Goal: Find specific page/section: Find specific page/section

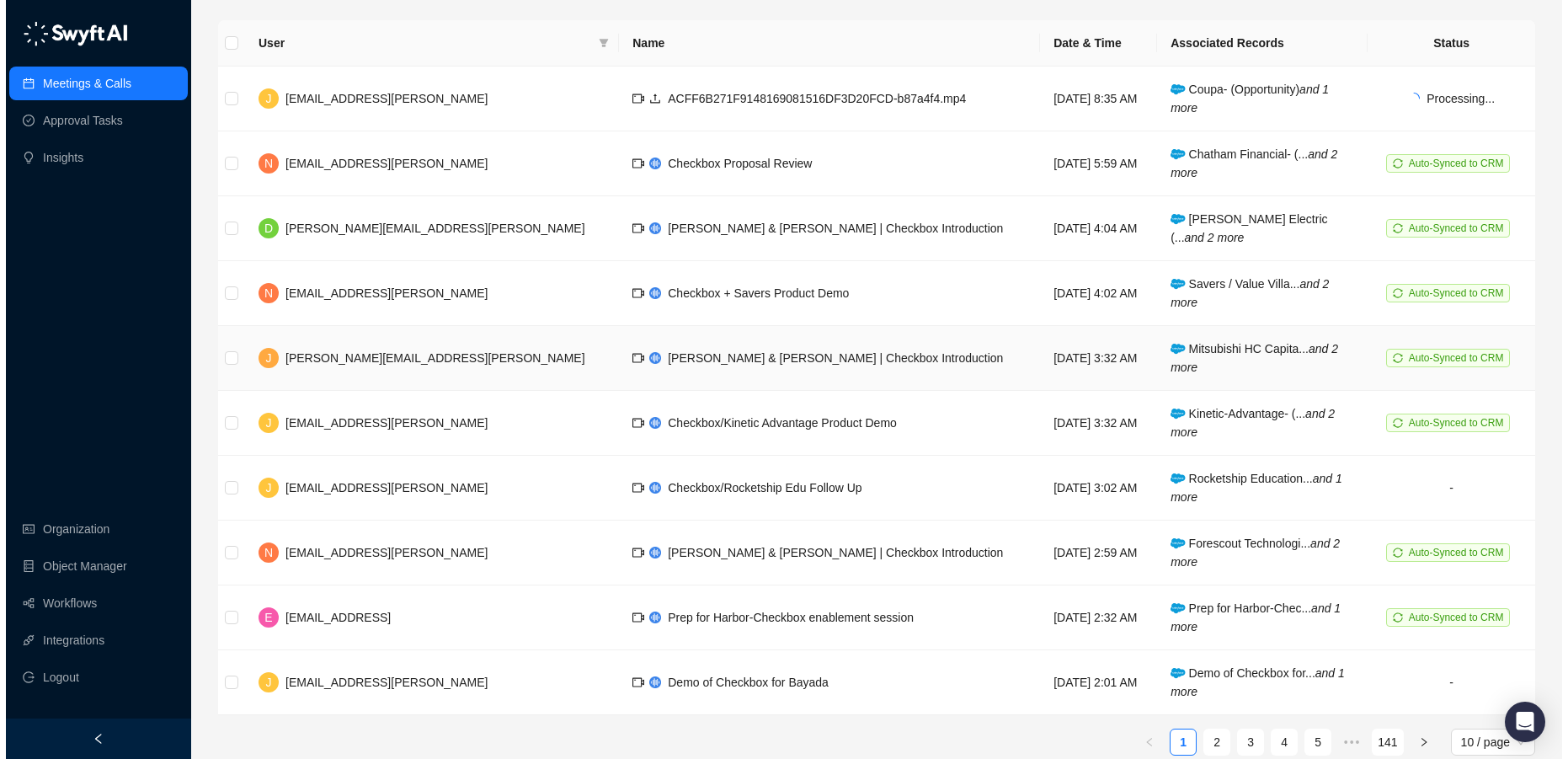
scroll to position [209, 0]
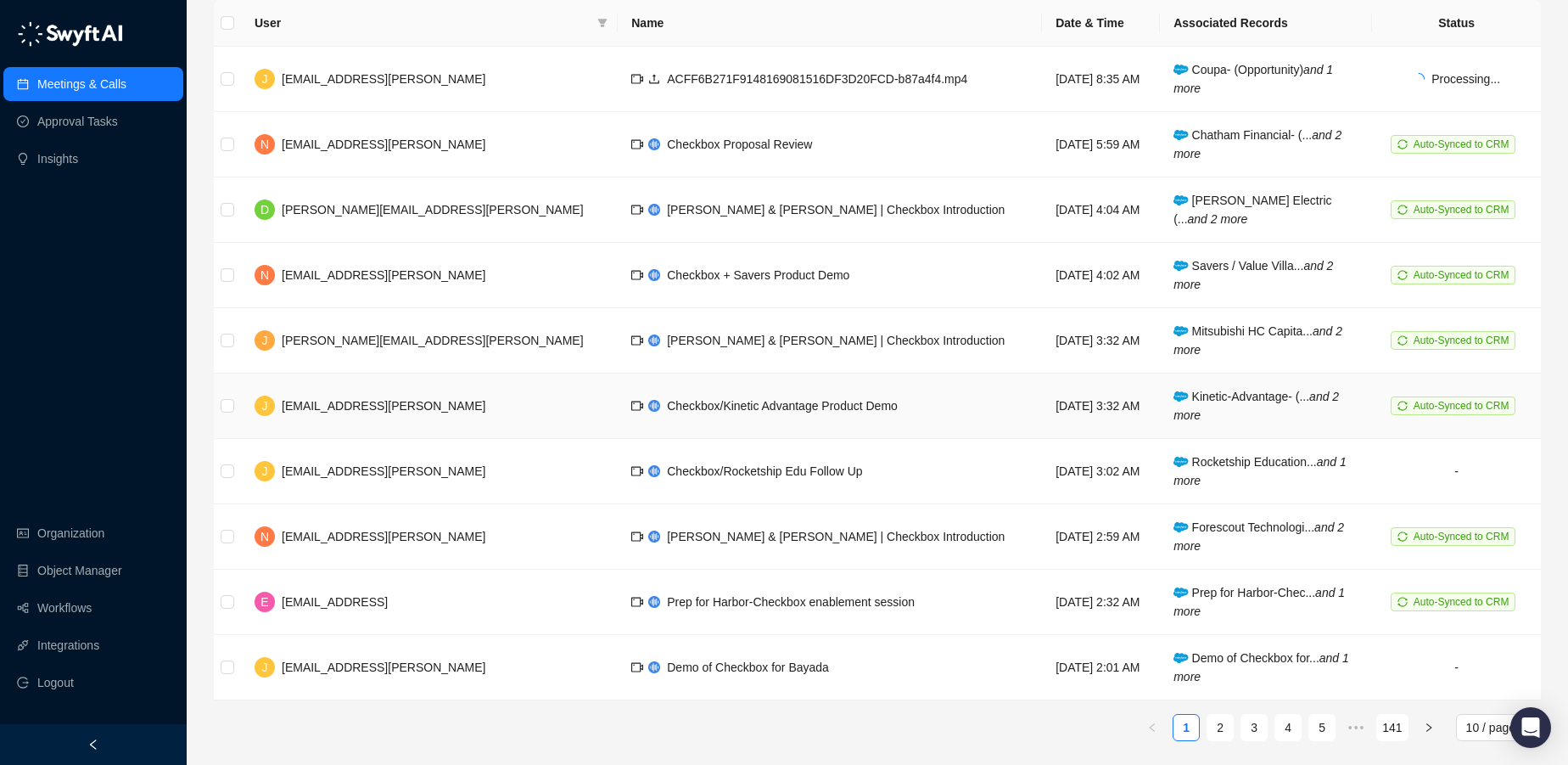
click at [767, 414] on td "Checkbox/Kinetic Advantage Product Demo" at bounding box center [830, 406] width 424 height 65
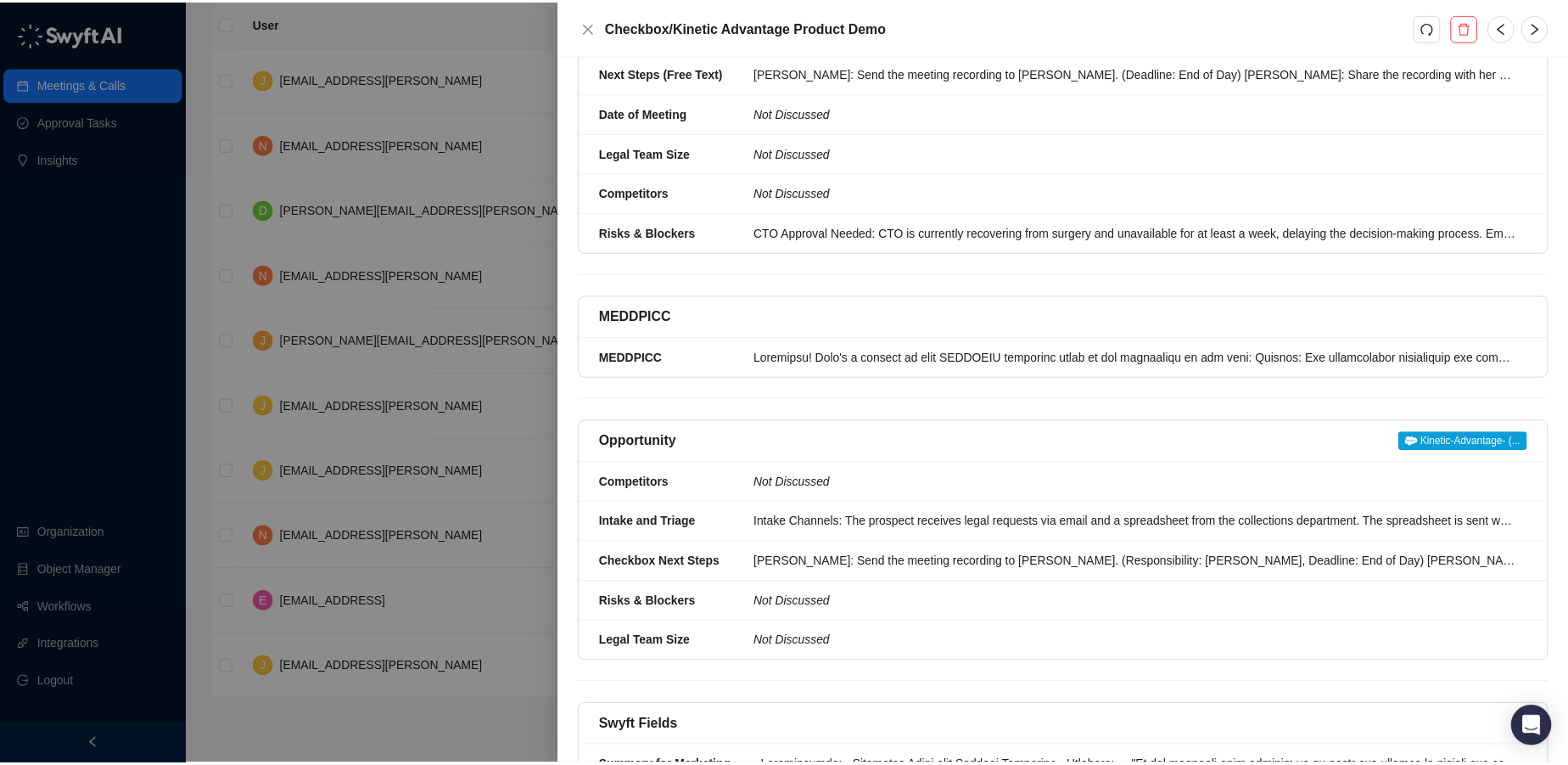
scroll to position [622, 0]
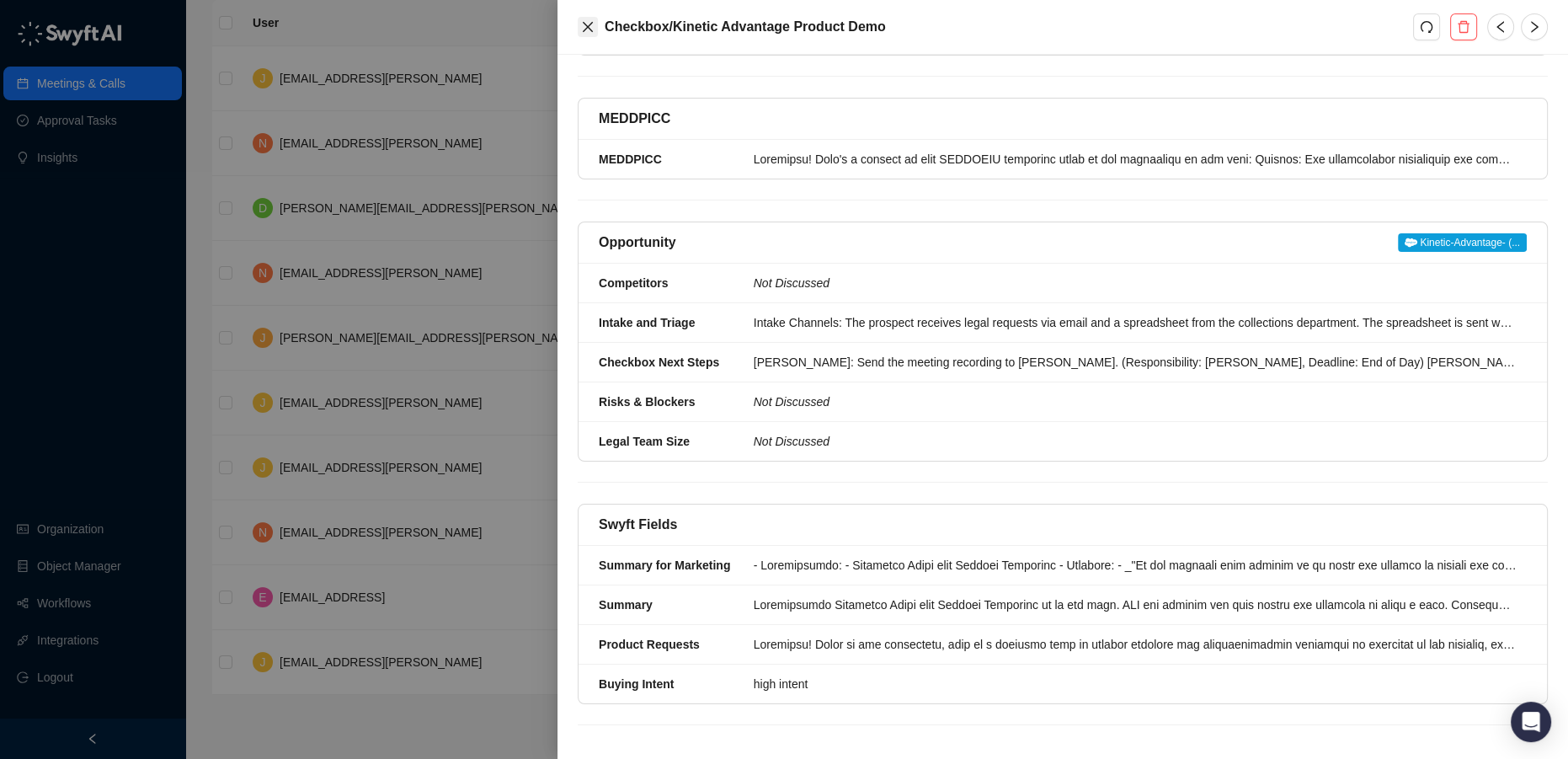
click at [590, 24] on icon "close" at bounding box center [587, 26] width 10 height 10
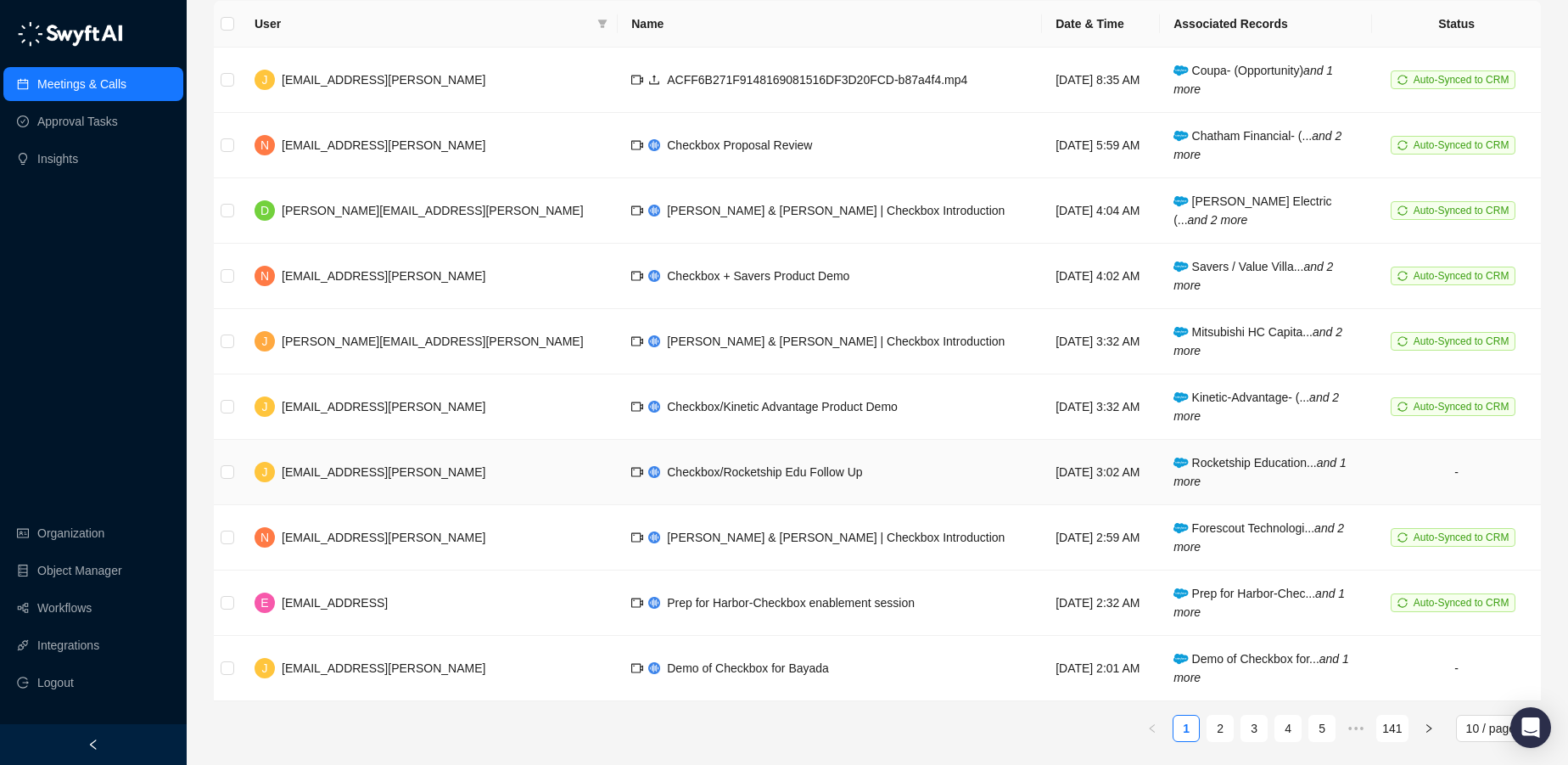
scroll to position [211, 0]
click at [1221, 720] on link "2" at bounding box center [1220, 728] width 25 height 25
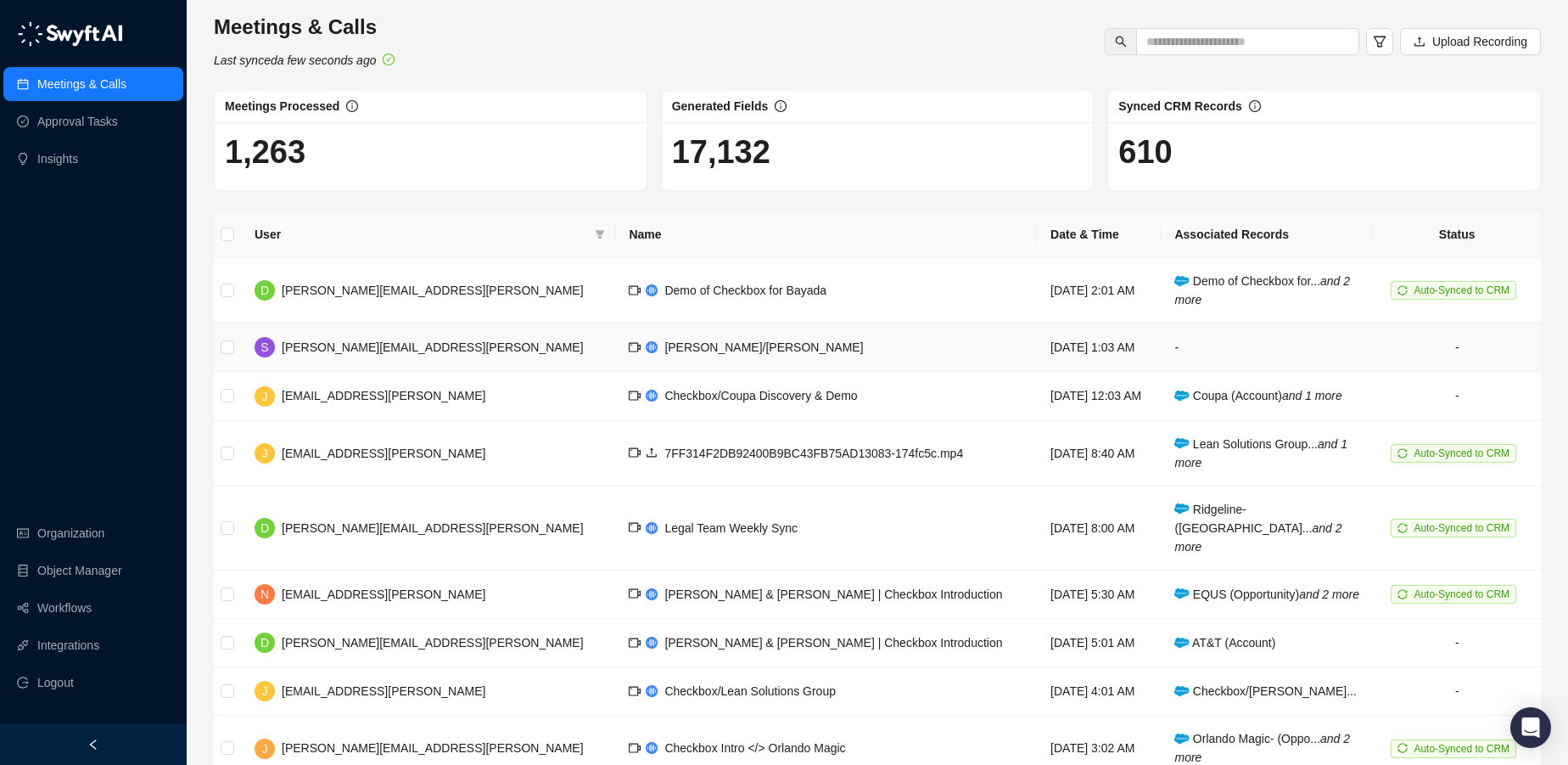
click at [803, 349] on td "[PERSON_NAME]/[PERSON_NAME]" at bounding box center [826, 347] width 422 height 48
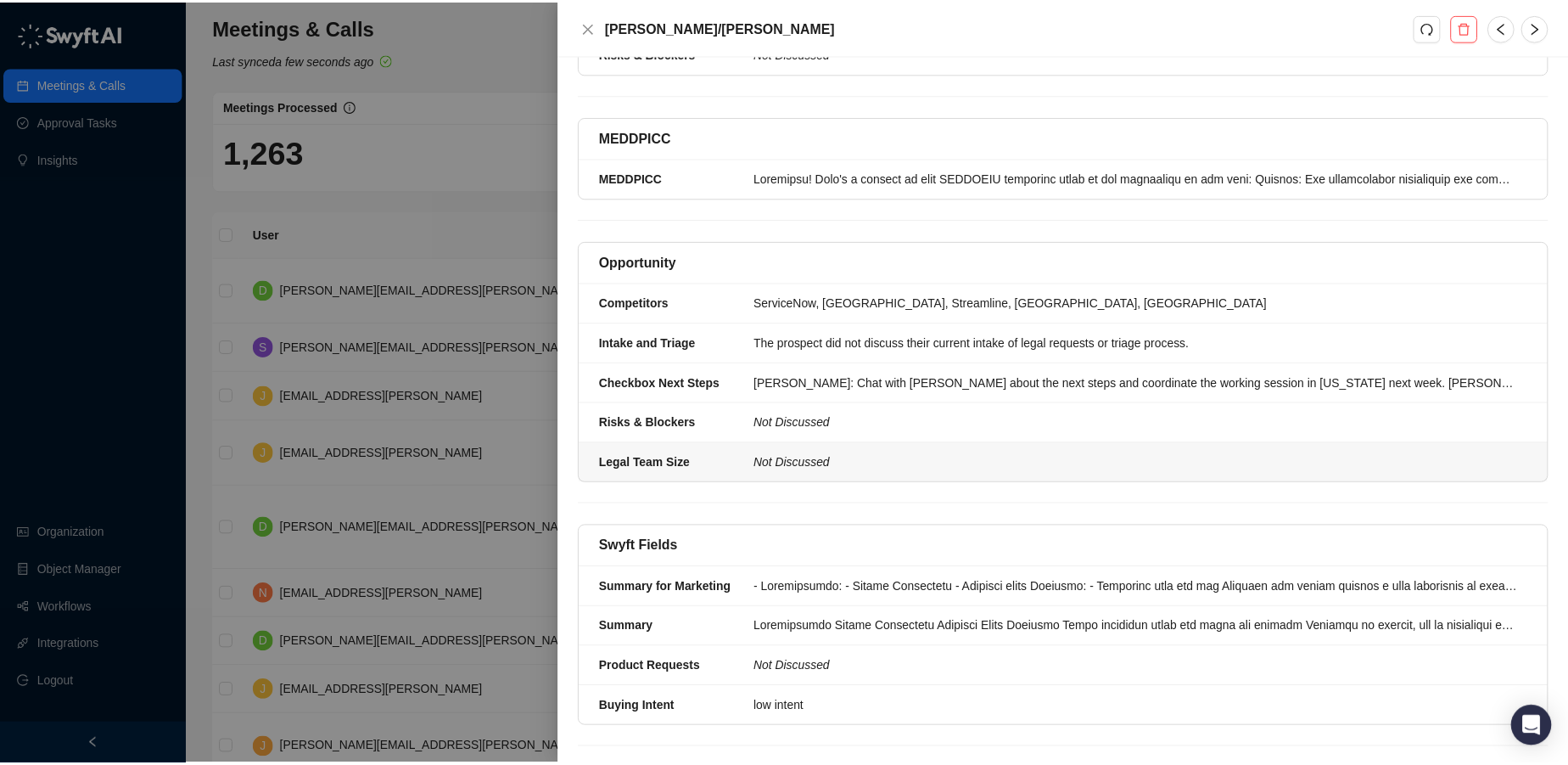
scroll to position [575, 0]
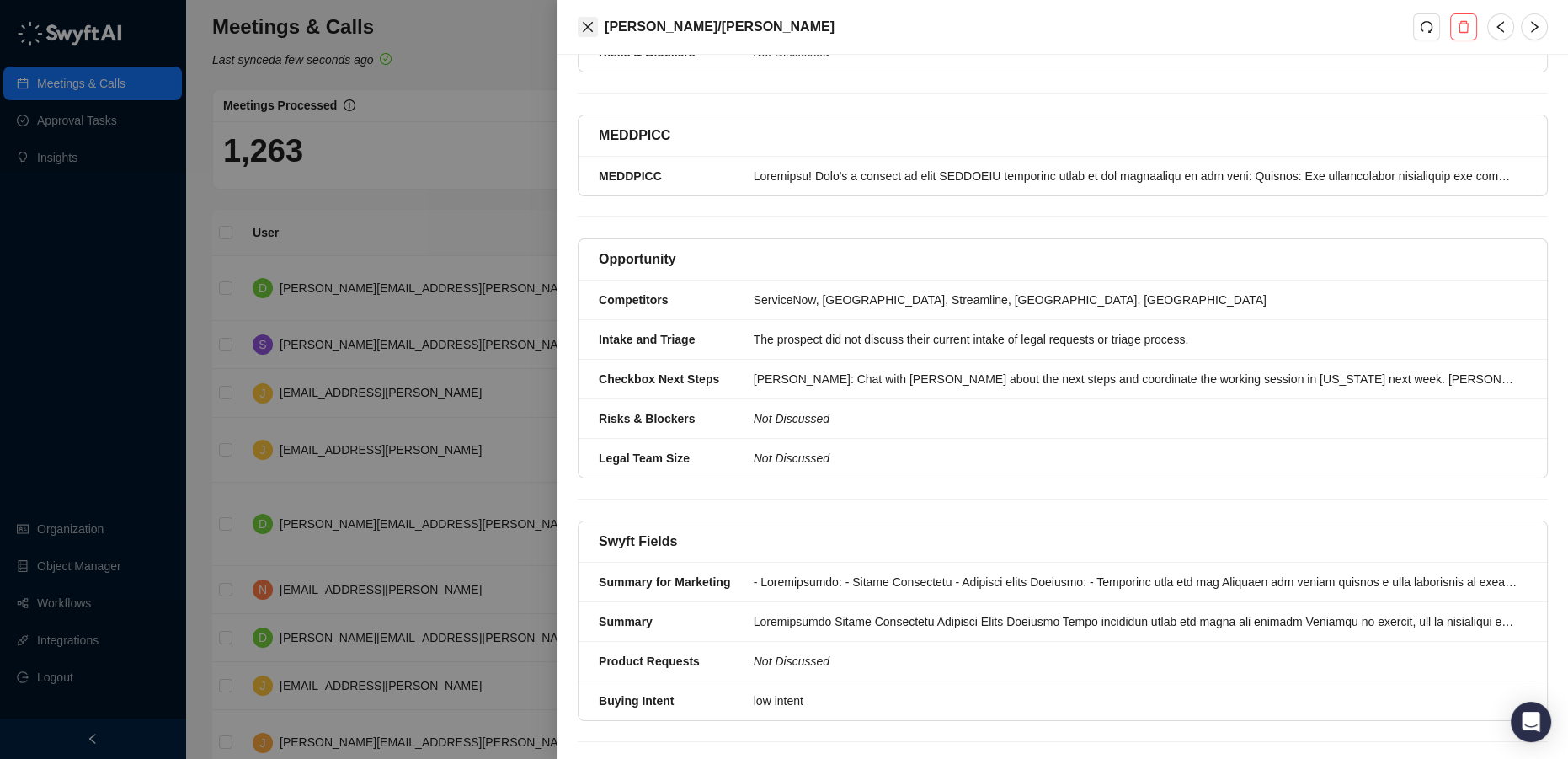
click at [587, 31] on icon "close" at bounding box center [587, 27] width 13 height 13
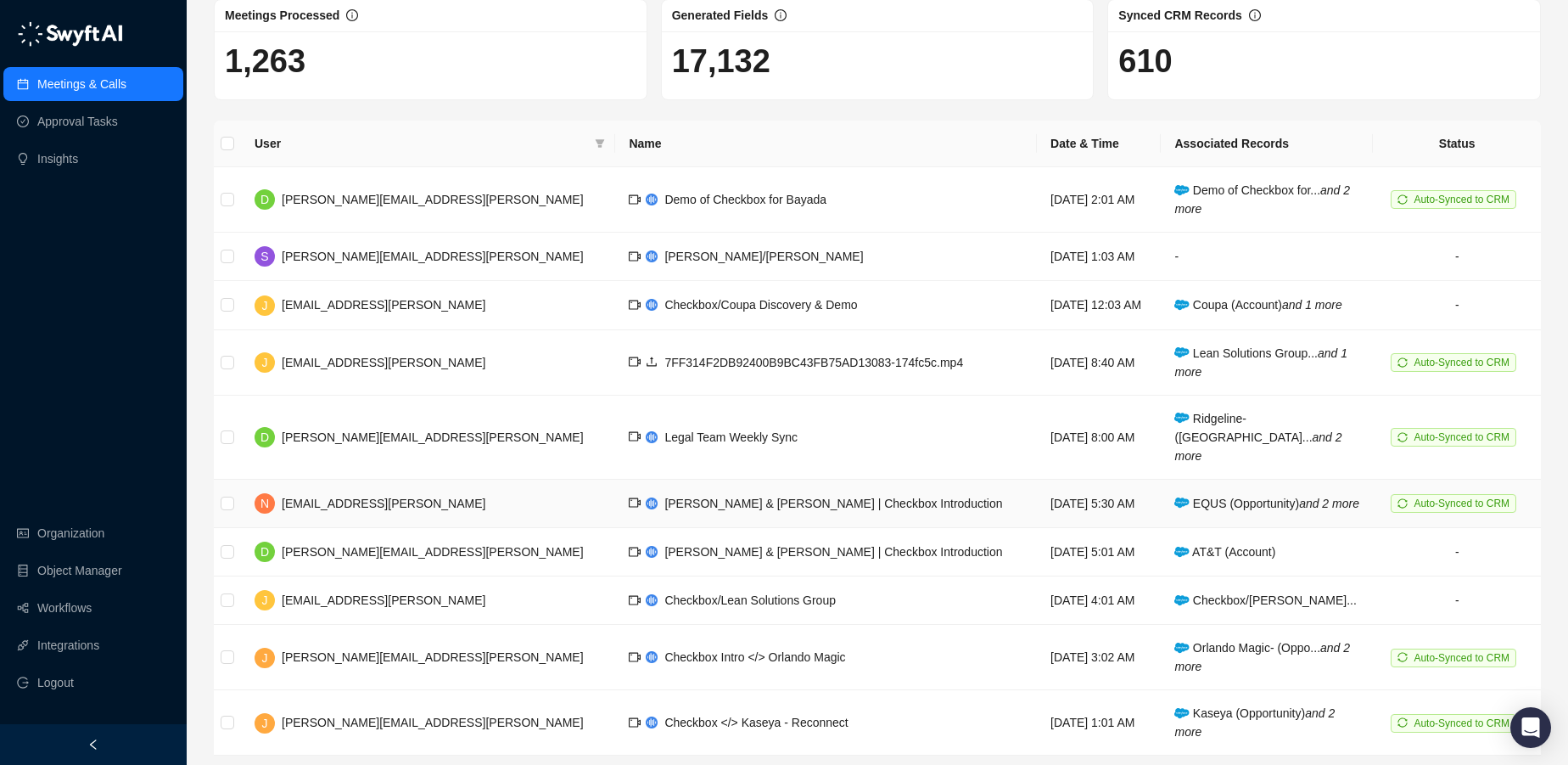
scroll to position [131, 0]
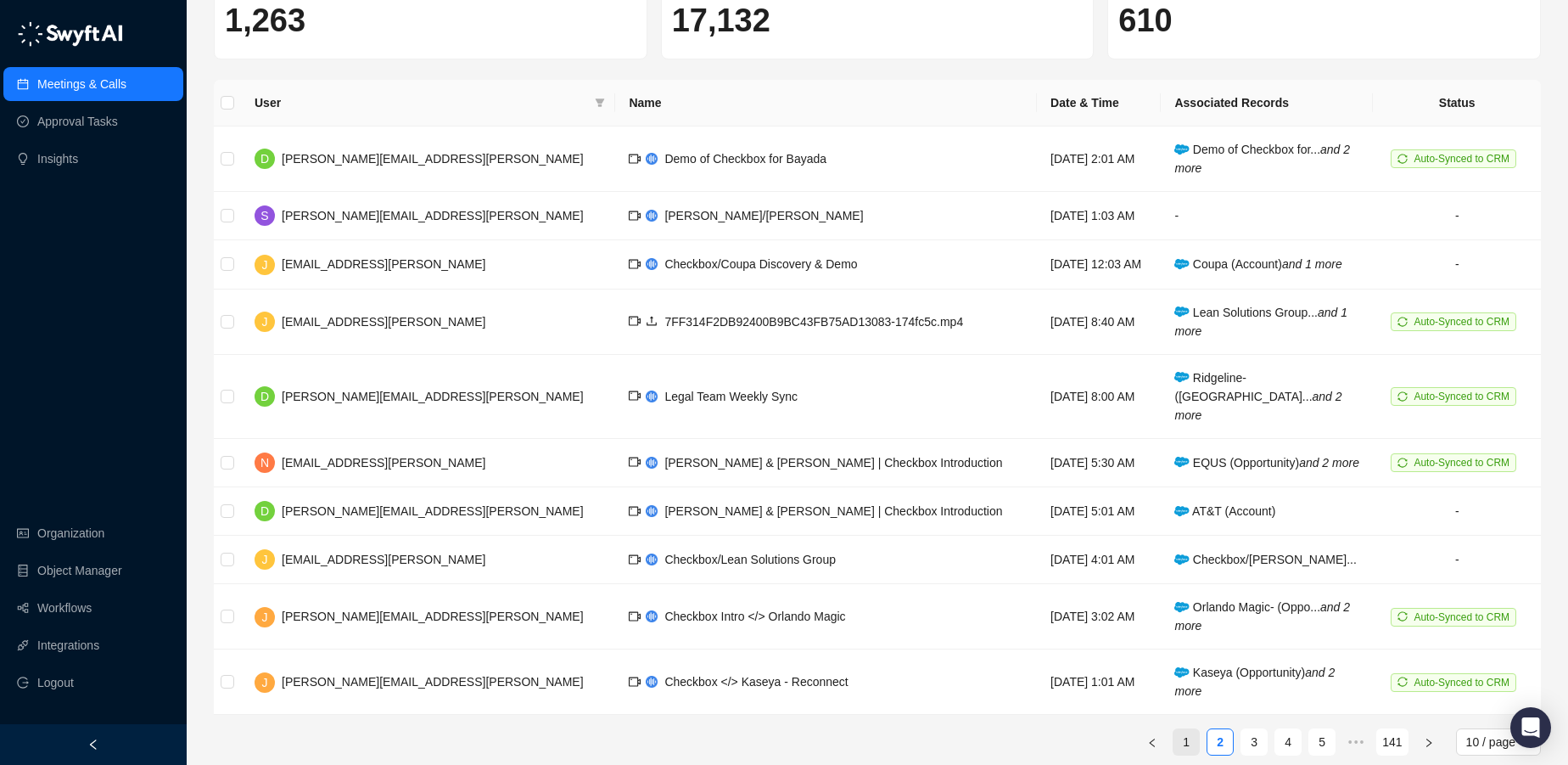
click at [1193, 729] on link "1" at bounding box center [1186, 741] width 25 height 25
